Goal: Answer question/provide support: Share knowledge or assist other users

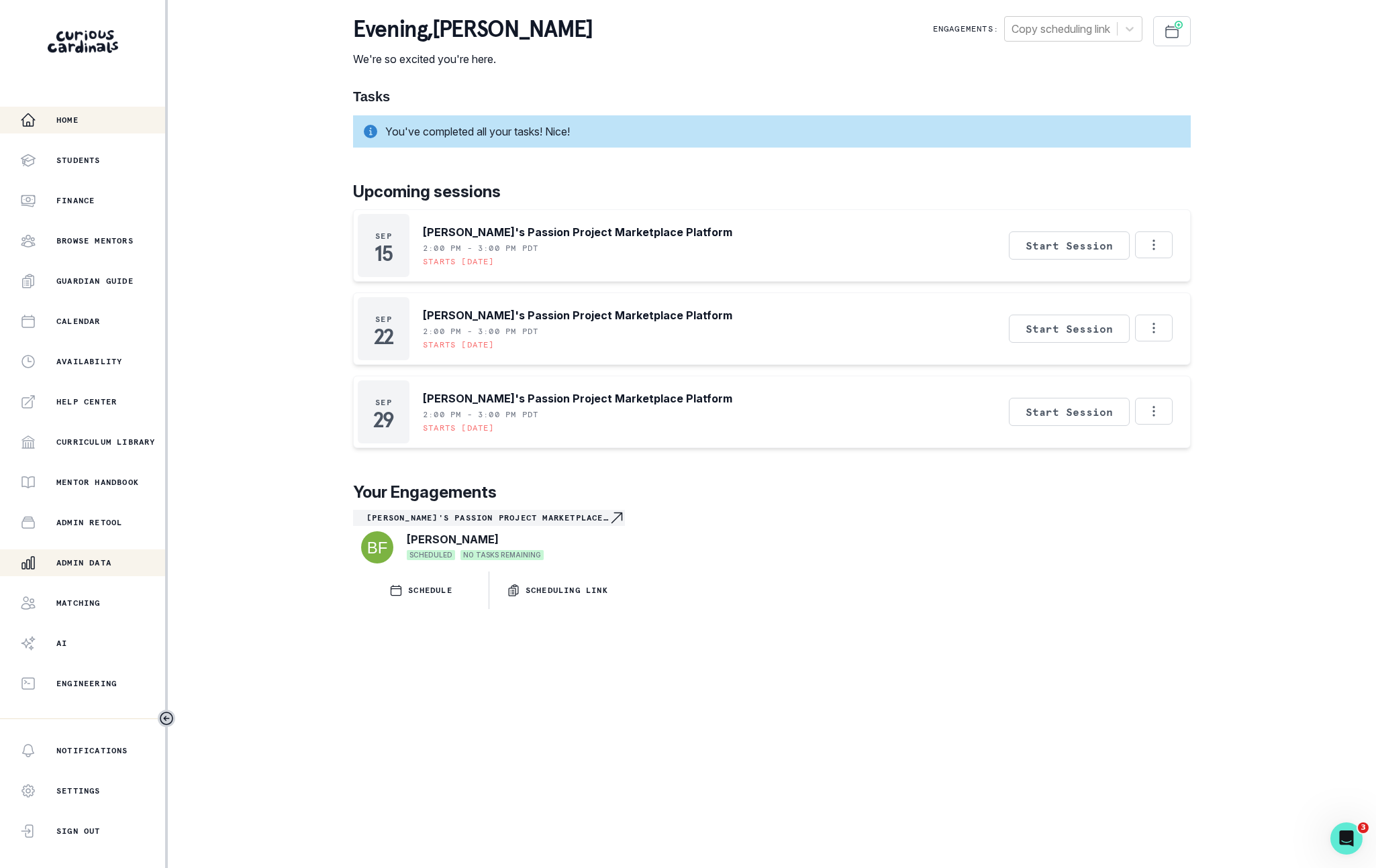
click at [101, 570] on div "Admin Data" at bounding box center [92, 563] width 145 height 16
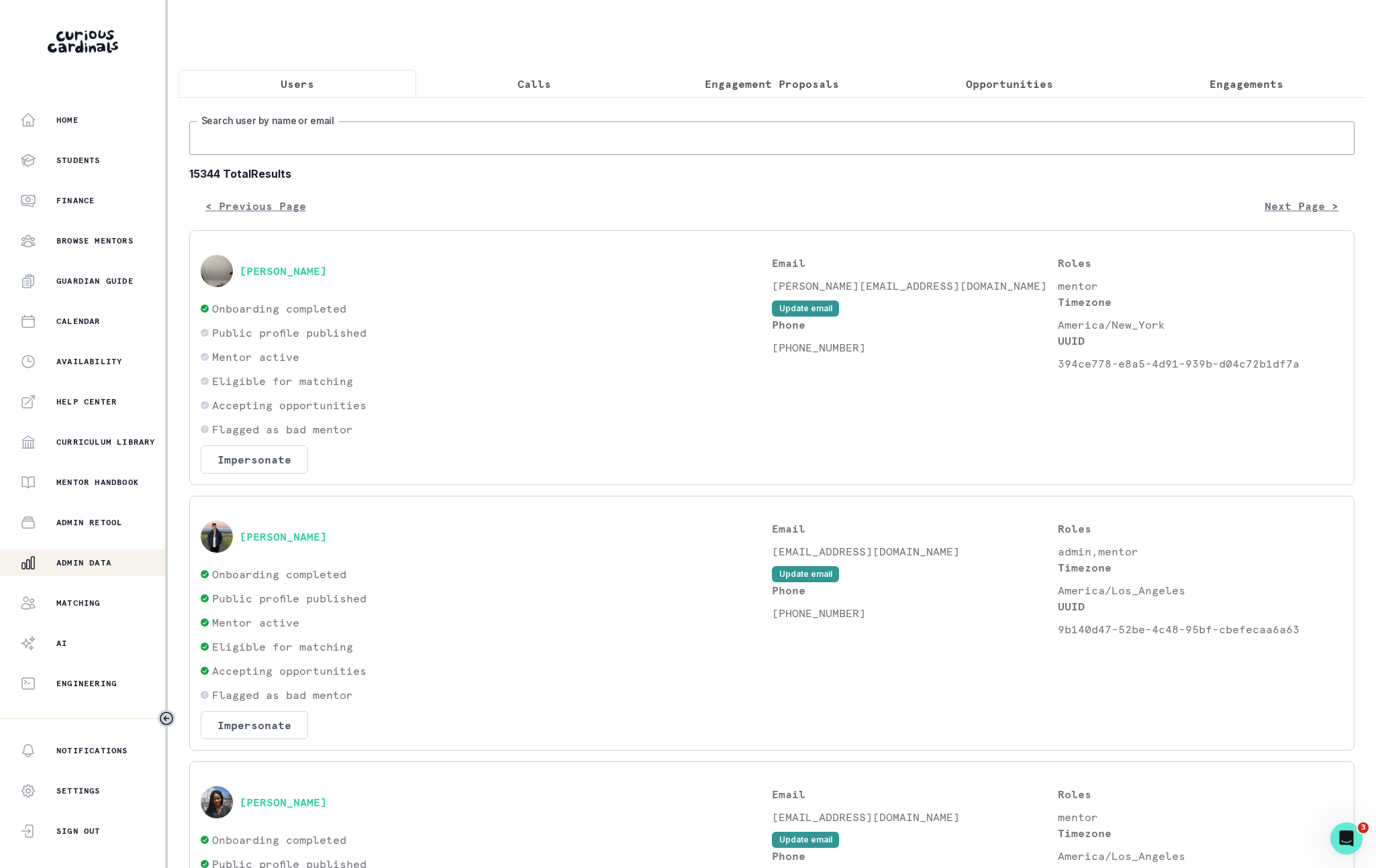
click at [396, 154] on input "Search user by name or email" at bounding box center [772, 138] width 1165 height 33
paste input "[PERSON_NAME]"
type input "[PERSON_NAME]"
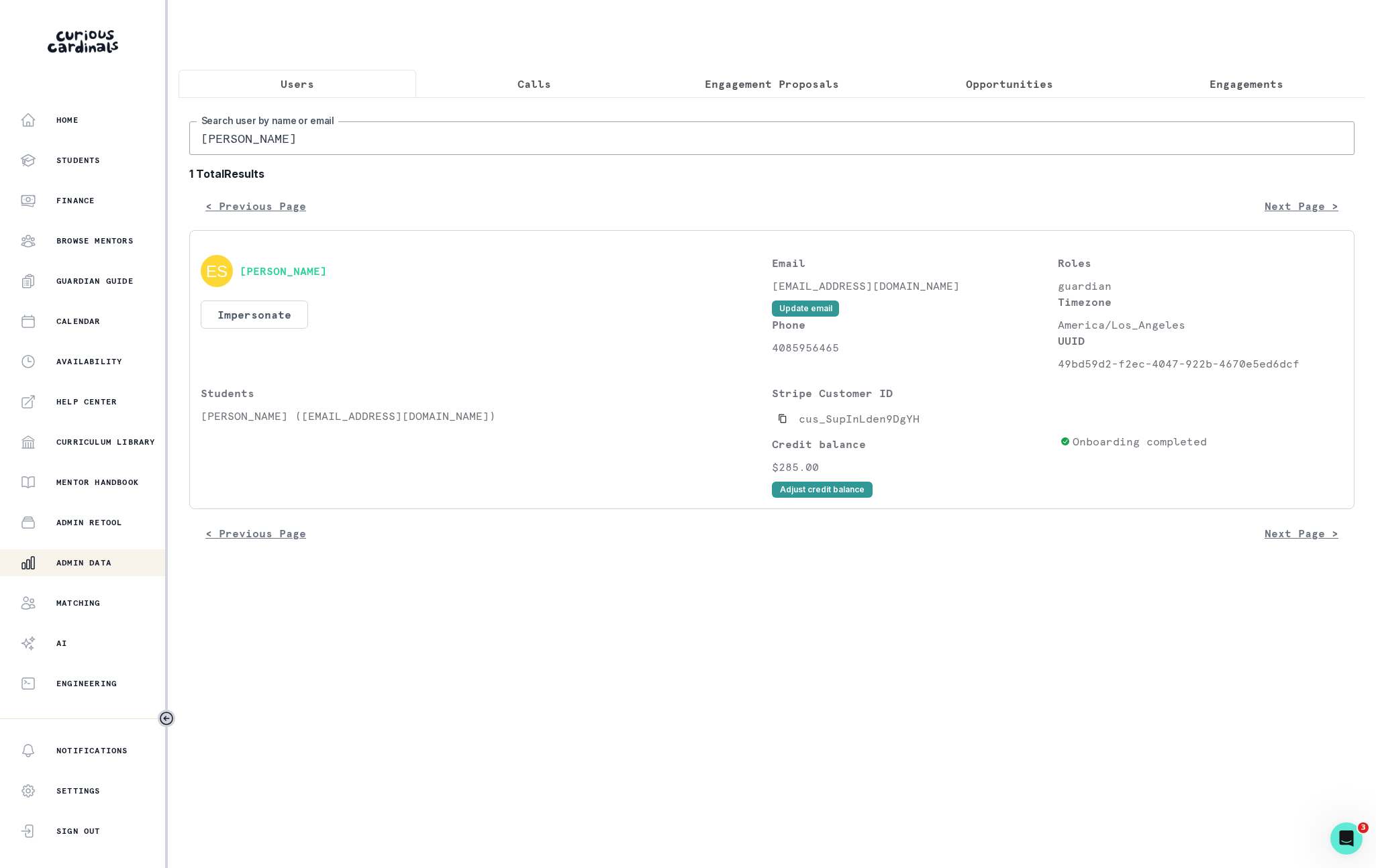
click at [283, 306] on div "[PERSON_NAME] Impersonate Confirmation Are you sure? Impersonating means that w…" at bounding box center [486, 313] width 571 height 117
click at [296, 324] on button "Impersonate" at bounding box center [254, 315] width 107 height 28
click at [333, 471] on div "Students [PERSON_NAME] ([EMAIL_ADDRESS][DOMAIN_NAME])" at bounding box center [486, 441] width 571 height 113
click at [333, 460] on div "Students [PERSON_NAME] ([EMAIL_ADDRESS][DOMAIN_NAME])" at bounding box center [486, 441] width 571 height 113
click at [282, 329] on button "Impersonate" at bounding box center [254, 315] width 107 height 28
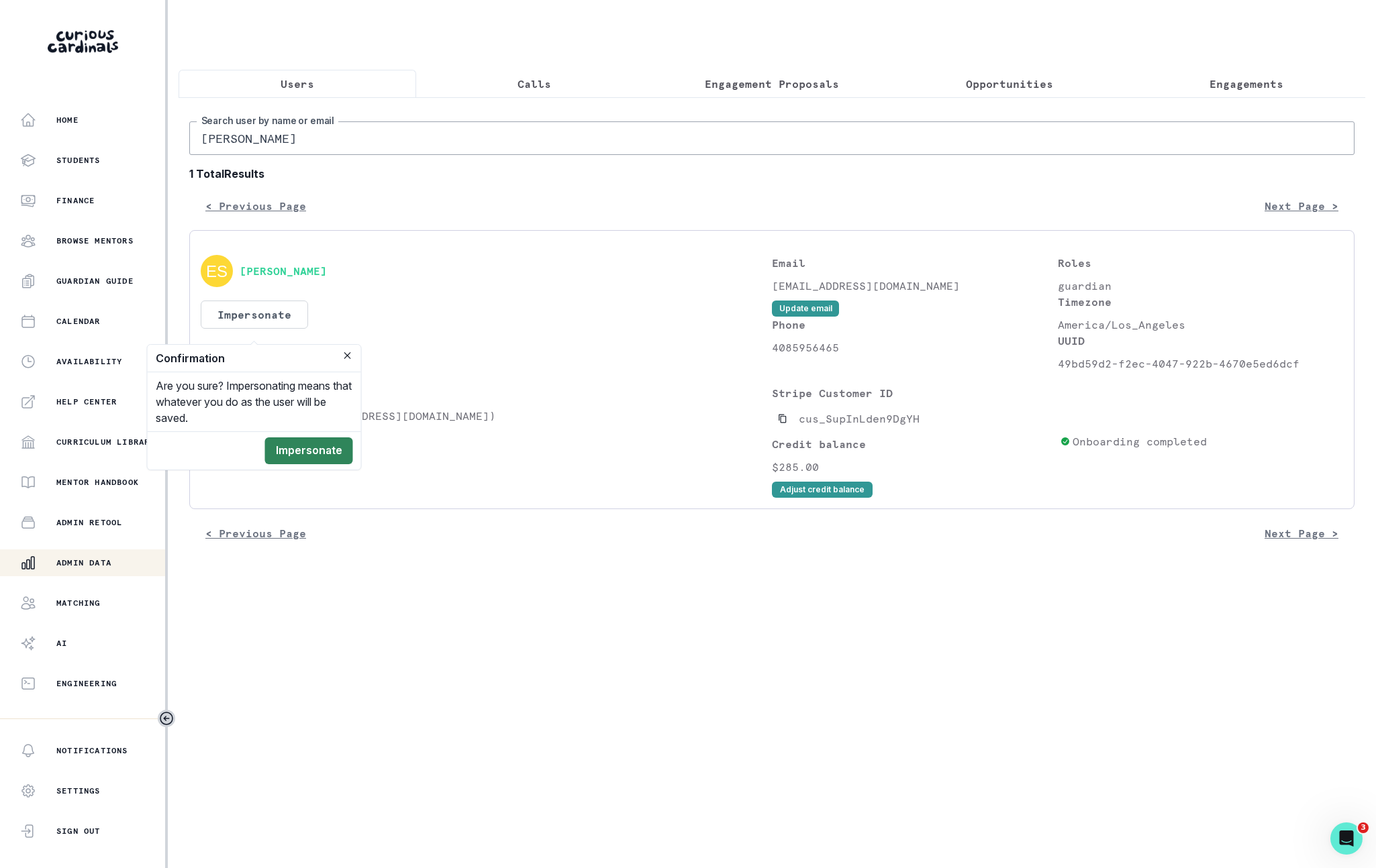
click at [295, 445] on button "Impersonate" at bounding box center [309, 451] width 88 height 27
